Goal: Find specific page/section: Find specific page/section

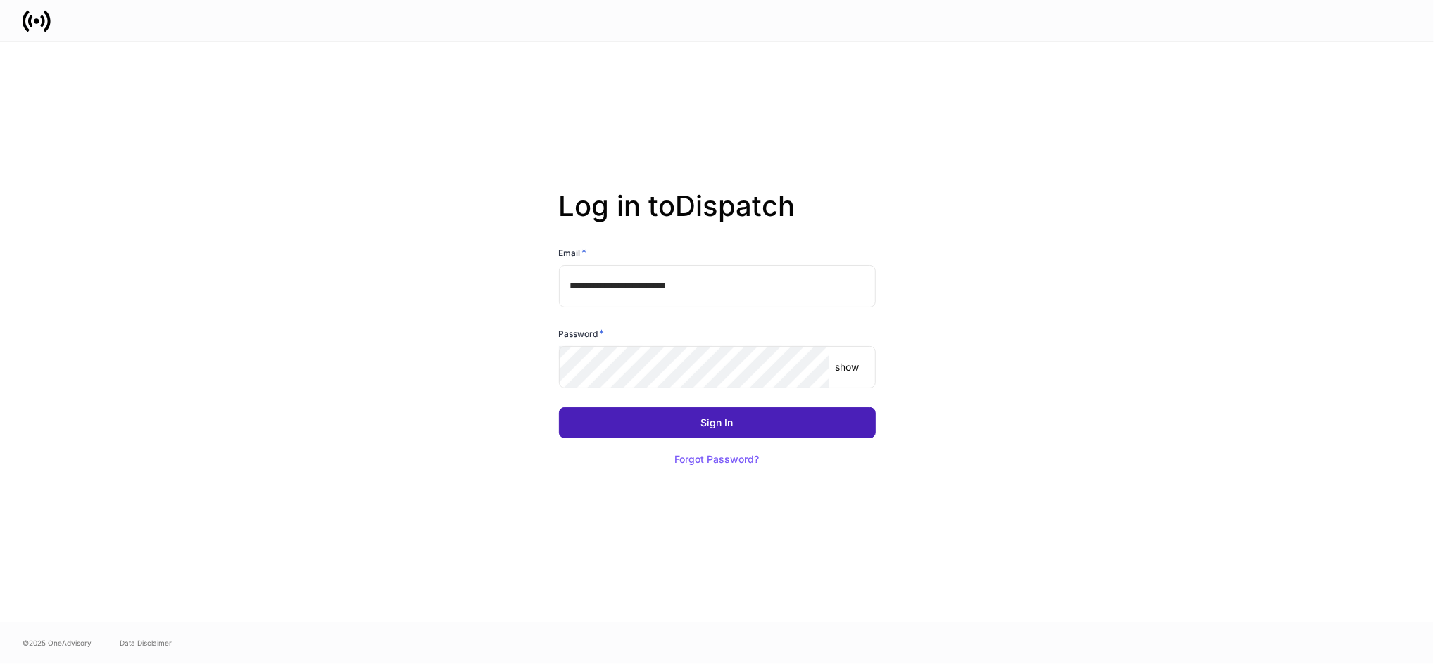
click at [678, 419] on button "Sign In" at bounding box center [717, 423] width 317 height 31
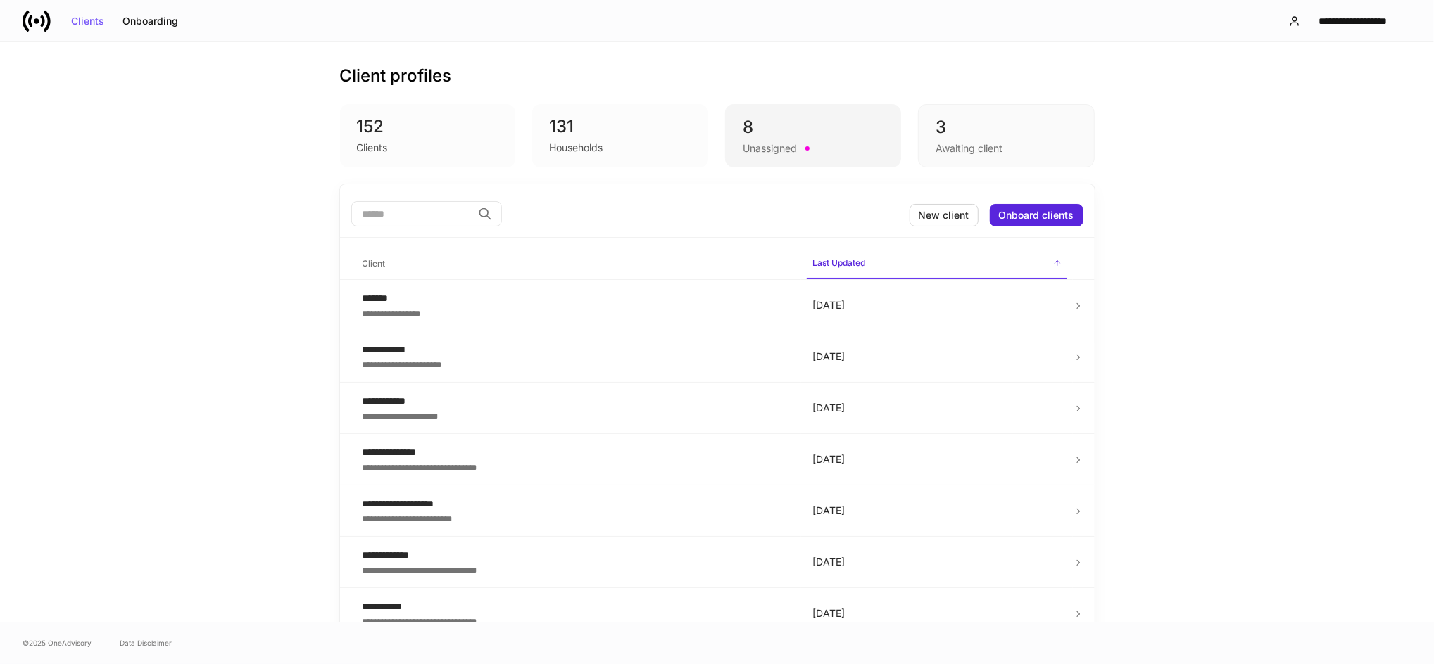
click at [794, 127] on div "8" at bounding box center [813, 127] width 141 height 23
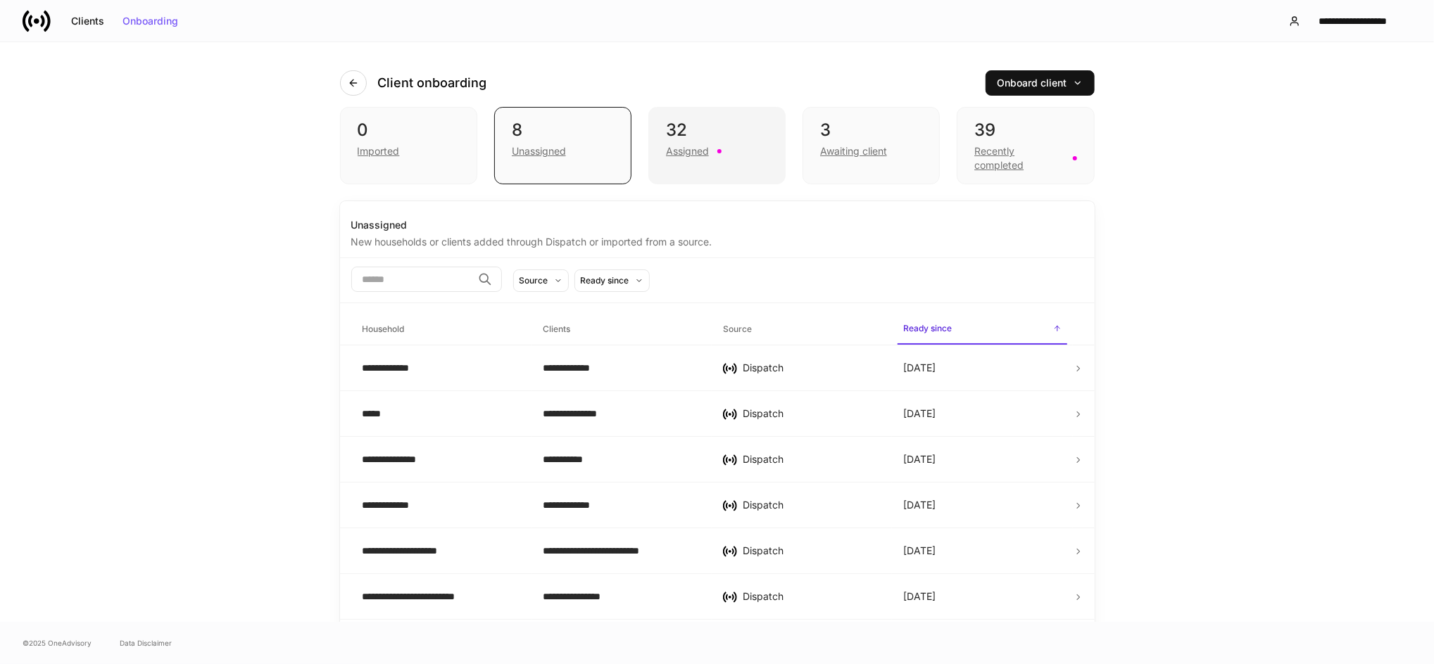
click at [674, 129] on div "32" at bounding box center [717, 130] width 102 height 23
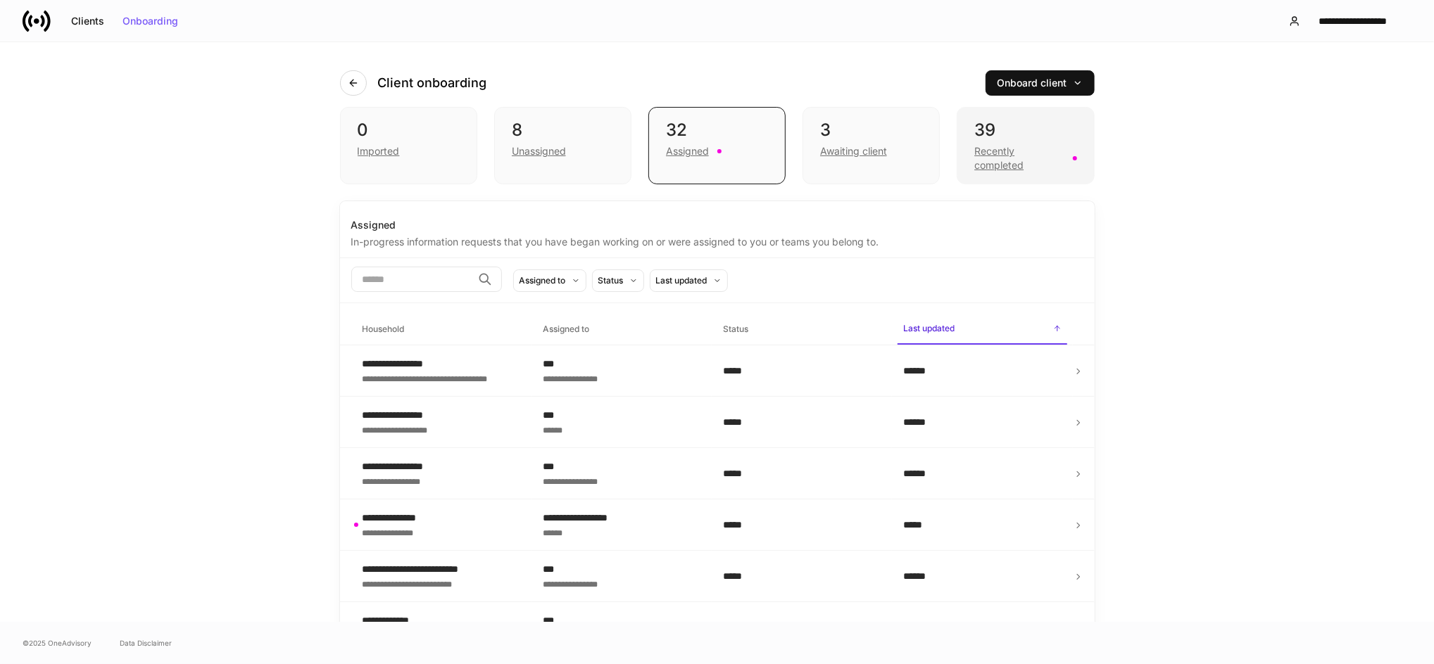
click at [1018, 148] on div "Recently completed" at bounding box center [1018, 158] width 89 height 28
